Goal: Navigation & Orientation: Find specific page/section

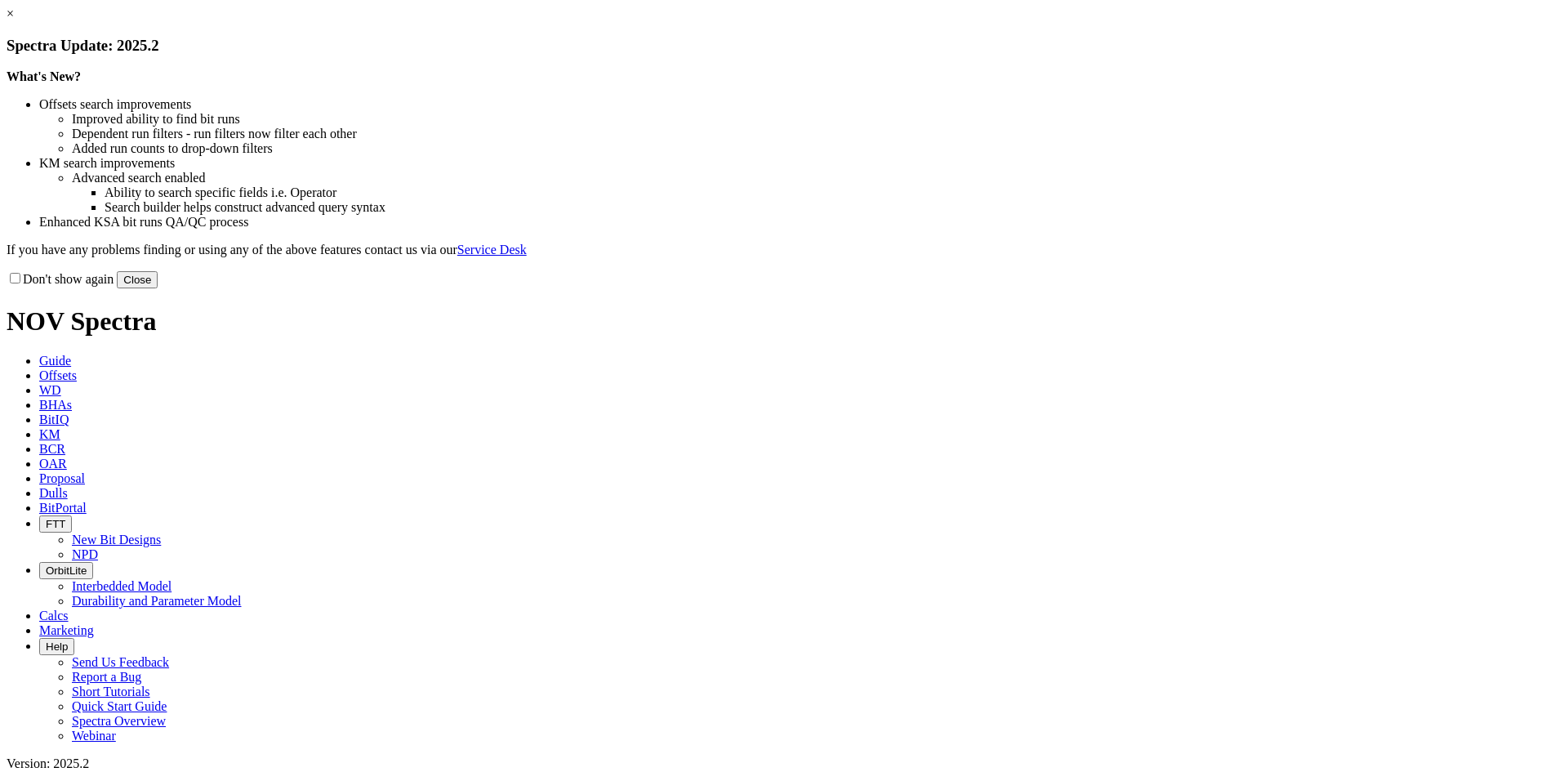
click at [1131, 127] on li "Improved ability to find bit runs" at bounding box center [816, 119] width 1490 height 15
click at [1125, 288] on div "× Spectra Update: 2025.2 What's New? Offsets search improvements Improved abili…" at bounding box center [784, 147] width 1555 height 282
click at [158, 288] on button "Close" at bounding box center [137, 279] width 41 height 17
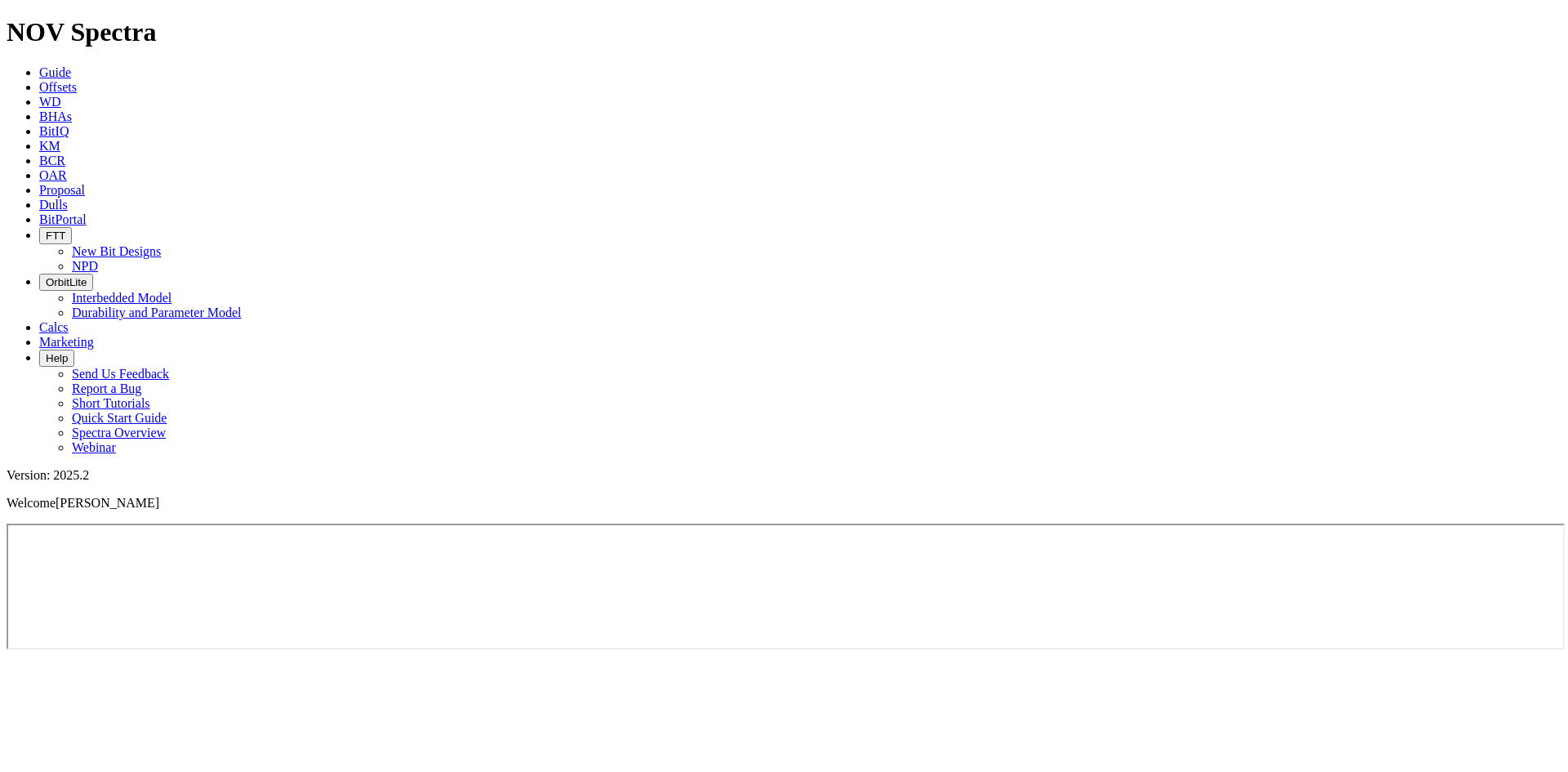
click at [68, 198] on span "Dulls" at bounding box center [54, 204] width 29 height 14
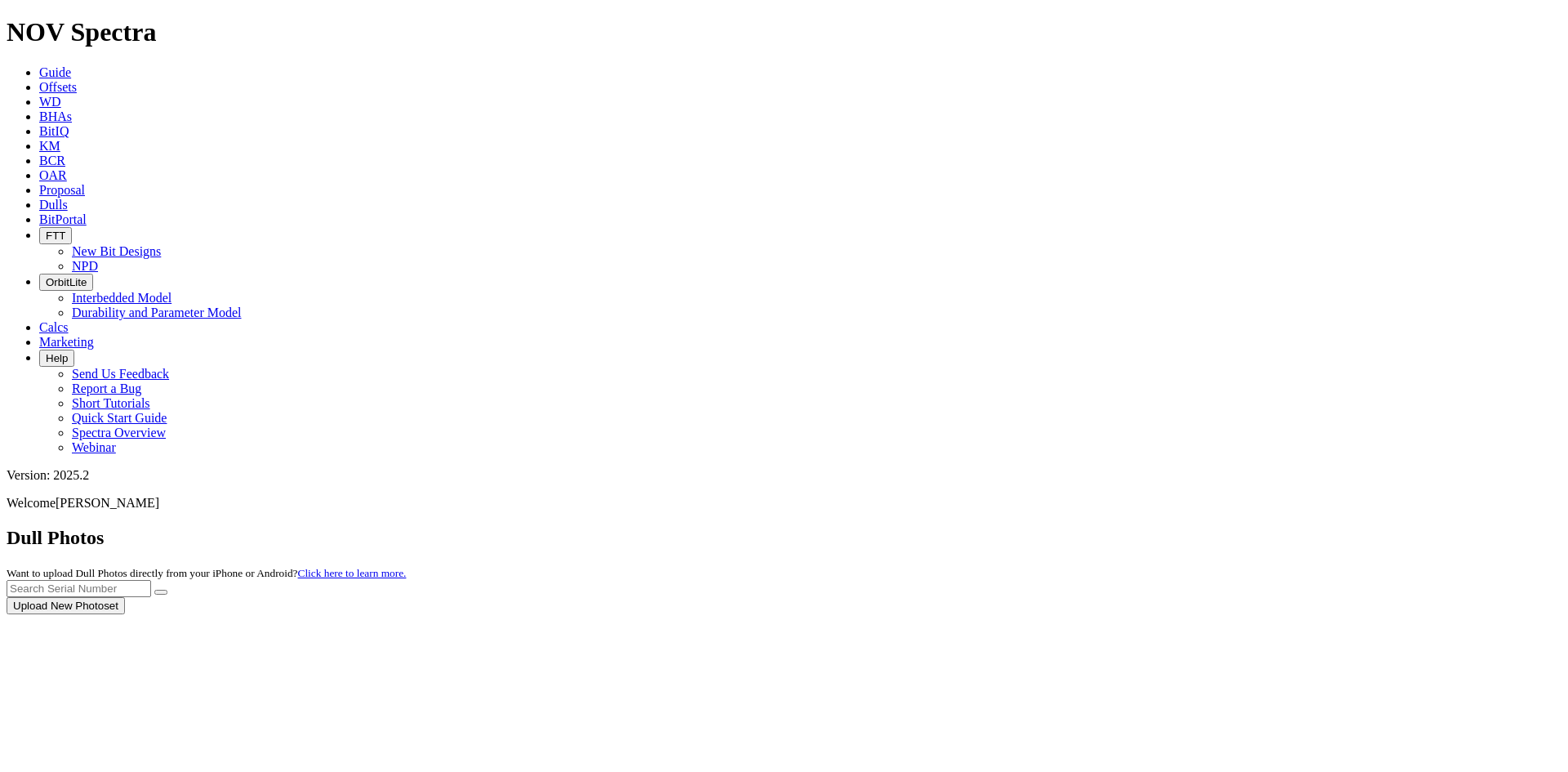
click at [711, 614] on div at bounding box center [784, 614] width 1555 height 0
click at [728, 614] on div at bounding box center [784, 614] width 1555 height 0
click at [86, 212] on span "BitPortal" at bounding box center [63, 219] width 47 height 14
click at [39, 212] on icon at bounding box center [39, 219] width 0 height 14
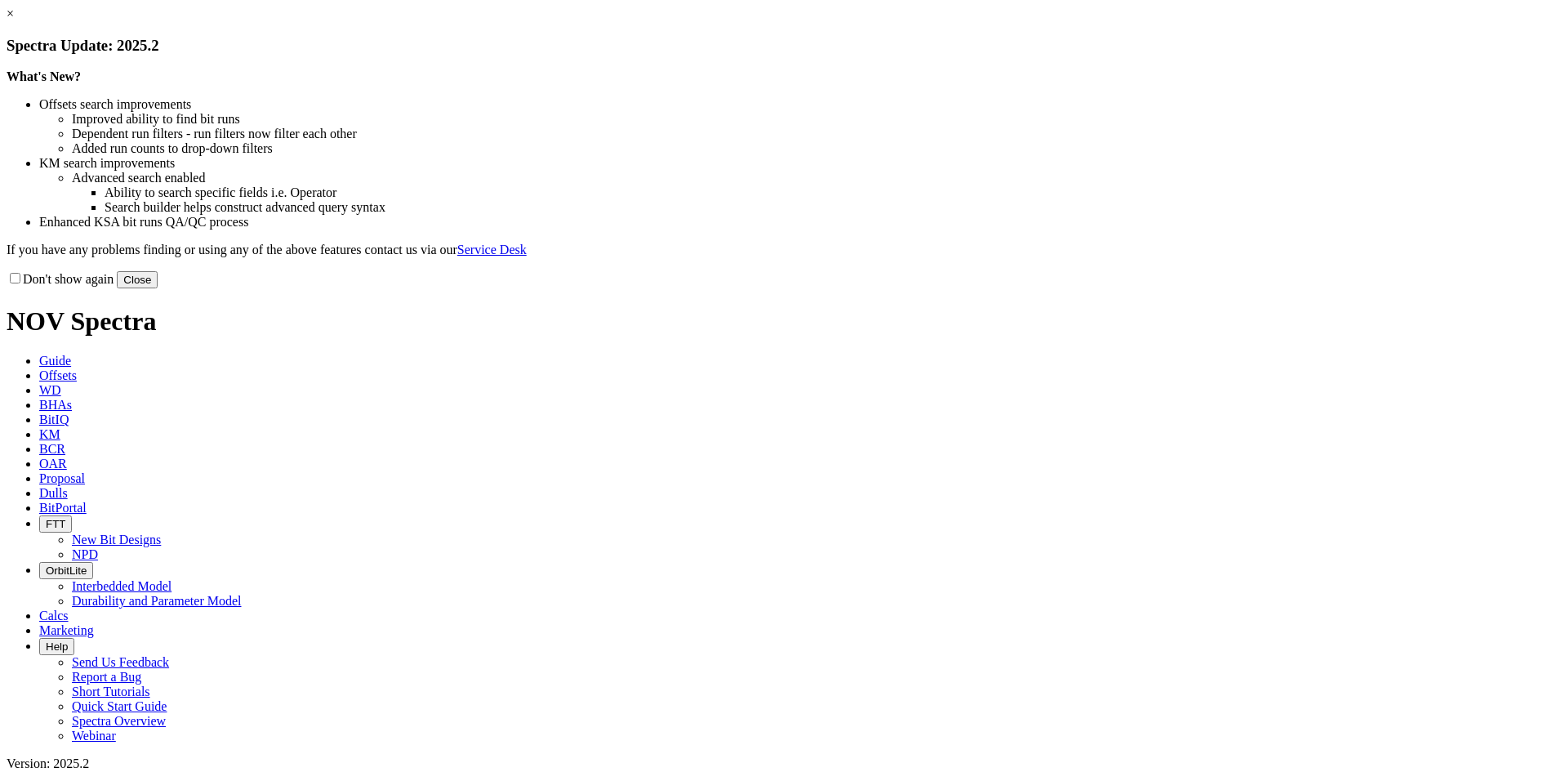
click at [14, 21] on link "×" at bounding box center [10, 13] width 7 height 14
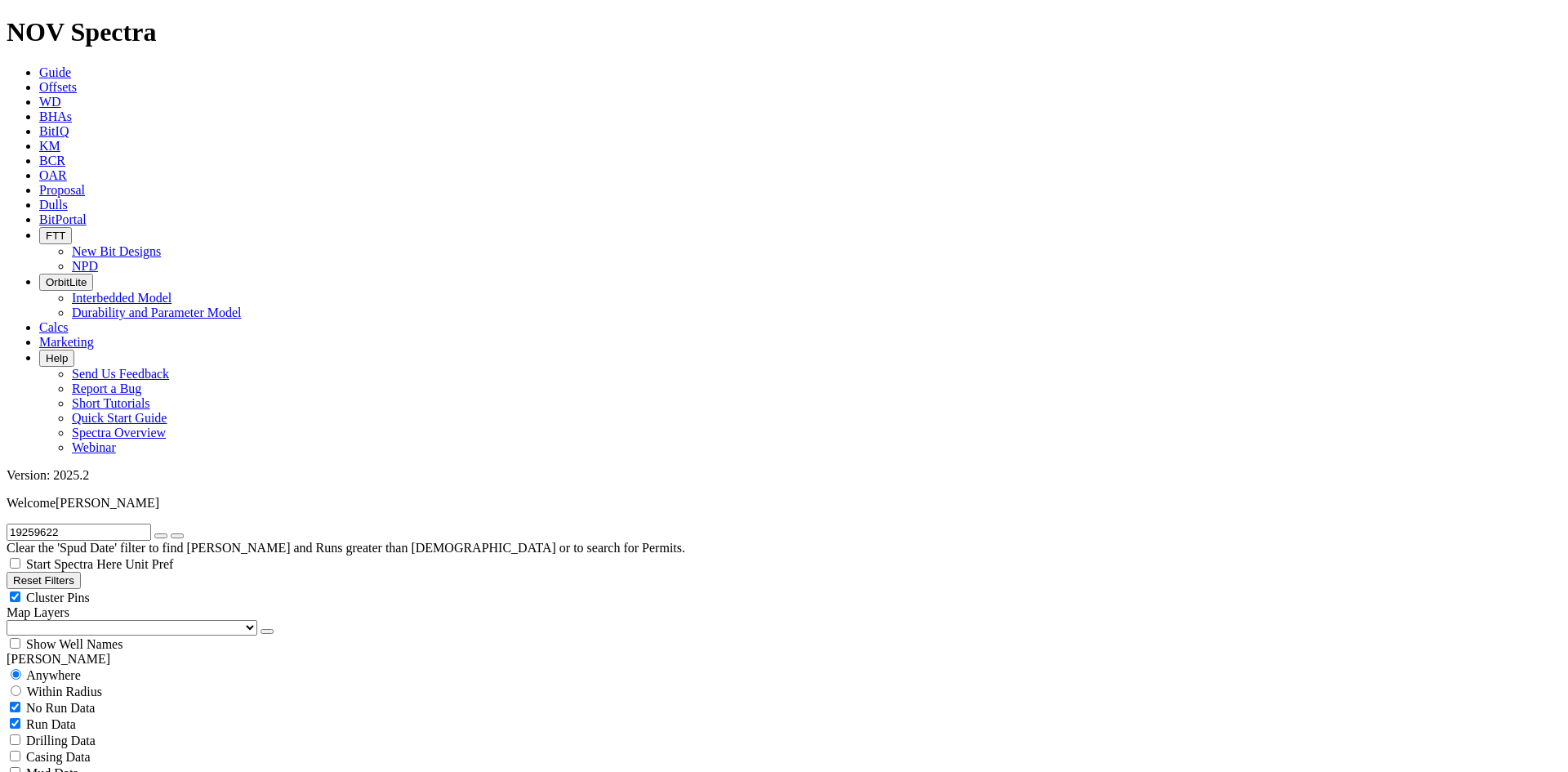
scroll to position [724, 0]
radio input "false"
radio input "true"
